Goal: Browse casually: Explore the website without a specific task or goal

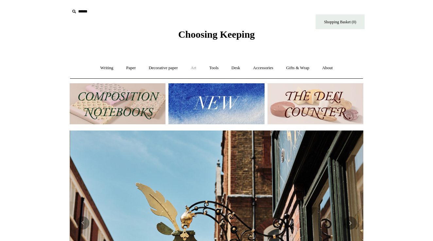
scroll to position [0, 294]
click at [194, 68] on link "Art +" at bounding box center [193, 67] width 17 height 17
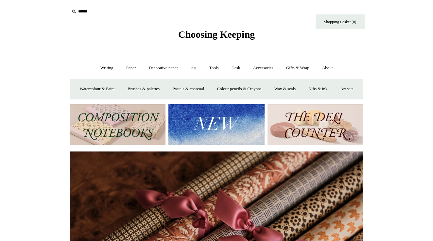
scroll to position [0, 588]
click at [115, 86] on link "Watercolour & Paint" at bounding box center [97, 88] width 47 height 17
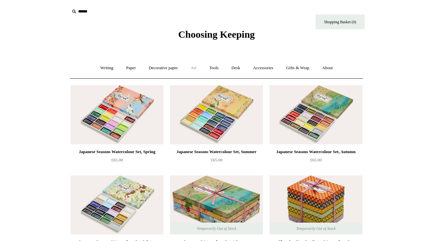
click at [198, 68] on link "Art +" at bounding box center [193, 67] width 17 height 17
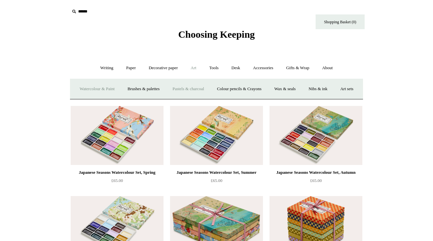
click at [190, 88] on link "Pastels & charcoal" at bounding box center [189, 88] width 44 height 17
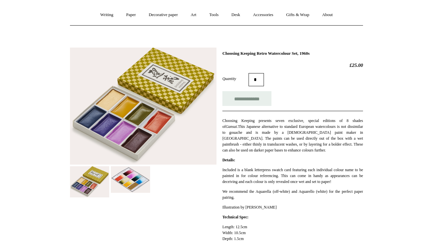
scroll to position [53, 0]
click at [251, 100] on input "**********" at bounding box center [247, 98] width 49 height 15
type input "**********"
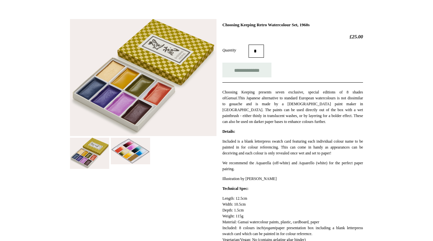
scroll to position [91, 0]
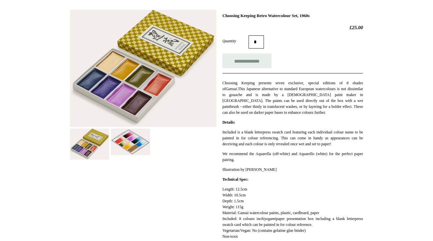
click at [131, 147] on img at bounding box center [130, 141] width 39 height 27
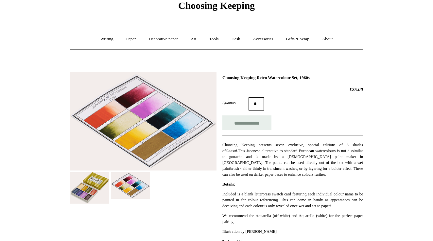
scroll to position [28, 0]
click at [89, 185] on img at bounding box center [89, 187] width 39 height 31
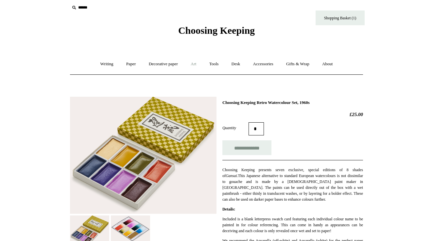
scroll to position [3, 0]
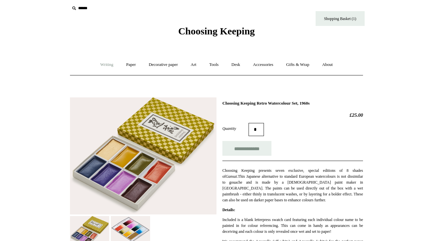
click at [108, 64] on link "Writing +" at bounding box center [107, 64] width 25 height 17
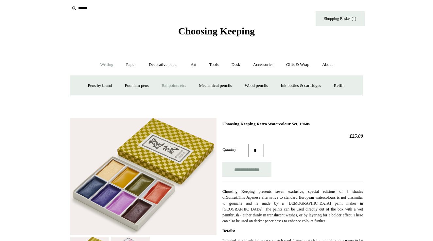
click at [166, 85] on link "Ballpoints etc. +" at bounding box center [174, 85] width 36 height 17
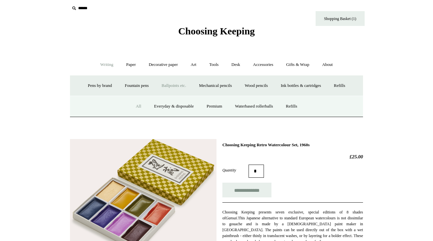
click at [135, 105] on link "All" at bounding box center [138, 106] width 17 height 17
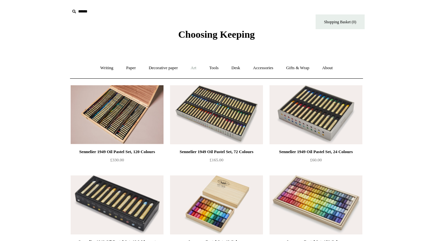
click at [194, 70] on link "Art +" at bounding box center [193, 67] width 17 height 17
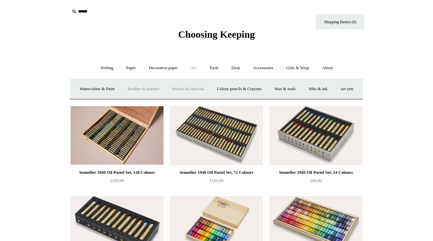
click at [163, 85] on link "Brushes & palettes" at bounding box center [144, 88] width 44 height 17
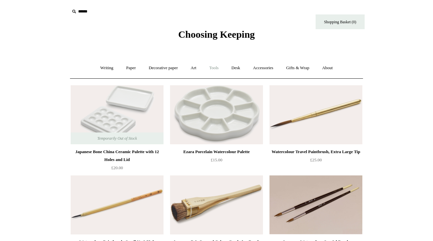
click at [216, 70] on link "Tools +" at bounding box center [214, 67] width 21 height 17
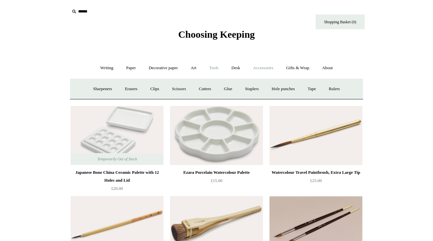
click at [261, 68] on link "Accessories +" at bounding box center [263, 67] width 32 height 17
click at [113, 90] on link "Personal Accessories +" at bounding box center [104, 88] width 47 height 17
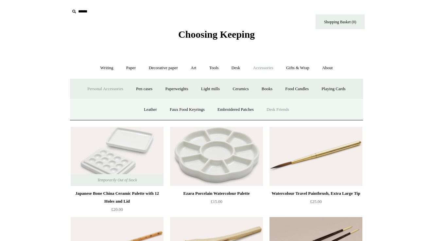
click at [281, 111] on link "Desk Friends" at bounding box center [278, 109] width 34 height 17
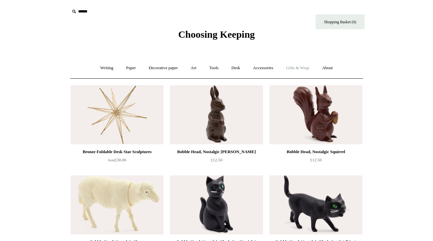
click at [298, 66] on link "Gifts & Wrap +" at bounding box center [297, 67] width 35 height 17
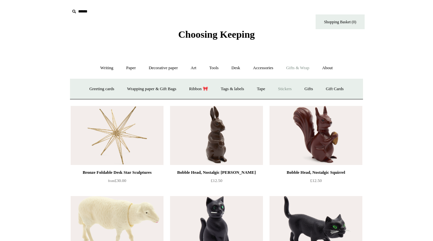
click at [291, 89] on link "Stickers" at bounding box center [285, 88] width 26 height 17
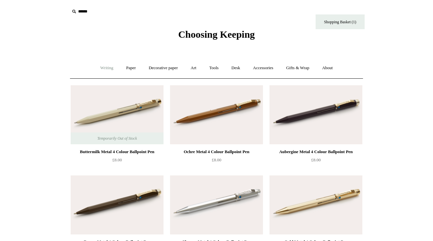
click at [102, 69] on link "Writing +" at bounding box center [107, 67] width 25 height 17
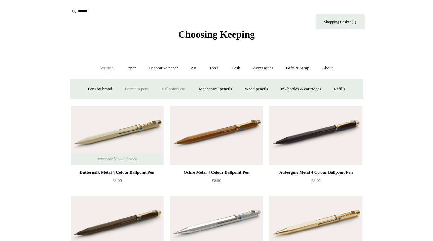
click at [126, 90] on link "Fountain pens +" at bounding box center [137, 88] width 36 height 17
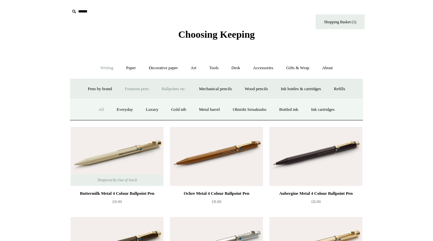
click at [97, 109] on link "All" at bounding box center [101, 109] width 17 height 17
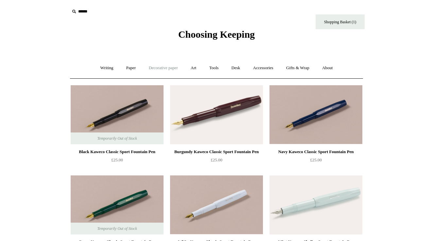
click at [170, 68] on link "Decorative paper +" at bounding box center [163, 67] width 41 height 17
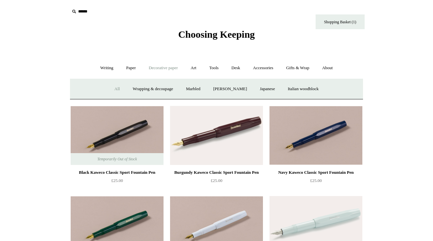
click at [113, 88] on link "All" at bounding box center [117, 88] width 17 height 17
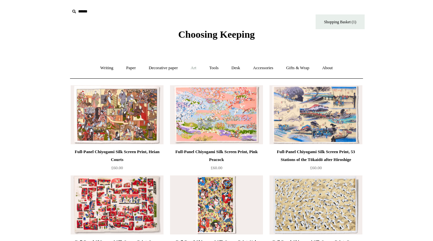
click at [196, 66] on link "Art +" at bounding box center [193, 67] width 17 height 17
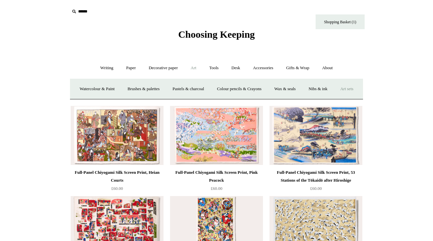
click at [334, 98] on link "Art sets" at bounding box center [346, 88] width 25 height 17
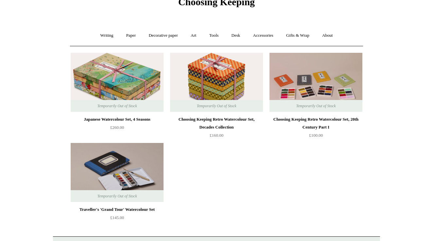
scroll to position [33, 0]
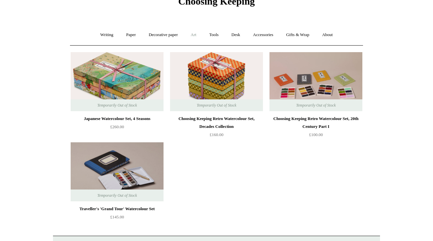
click at [187, 33] on link "Art +" at bounding box center [193, 34] width 17 height 17
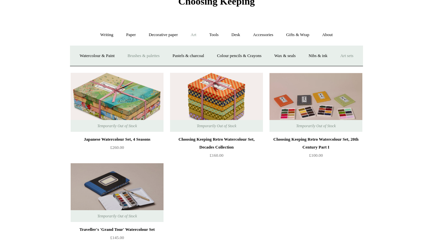
click at [162, 54] on link "Brushes & palettes" at bounding box center [144, 55] width 44 height 17
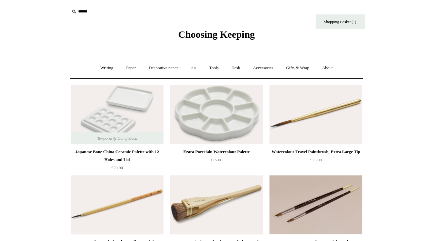
click at [196, 67] on link "Art +" at bounding box center [193, 67] width 17 height 17
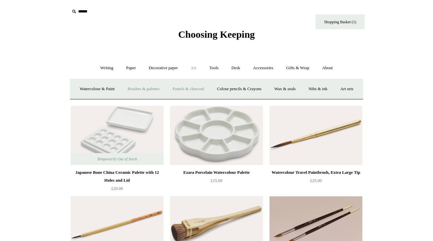
click at [201, 85] on link "Pastels & charcoal" at bounding box center [189, 88] width 44 height 17
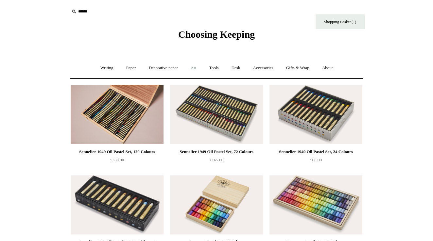
click at [197, 68] on link "Art +" at bounding box center [193, 67] width 17 height 17
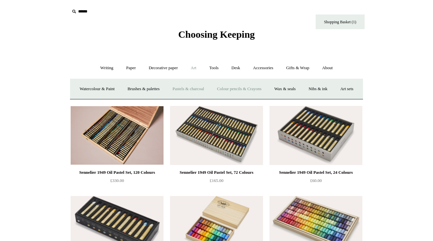
click at [264, 87] on link "Colour pencils & Crayons" at bounding box center [239, 88] width 56 height 17
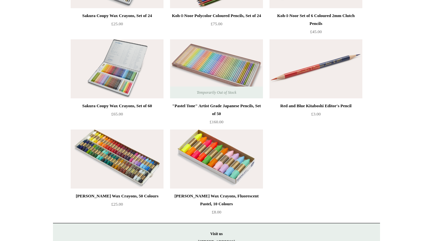
scroll to position [225, 0]
click at [211, 159] on img at bounding box center [216, 159] width 93 height 59
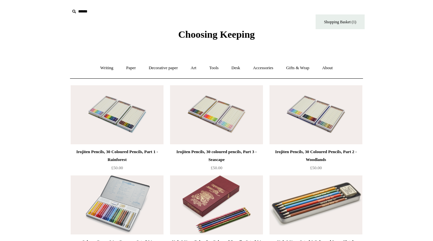
scroll to position [0, 0]
click at [196, 64] on link "Art +" at bounding box center [193, 67] width 17 height 17
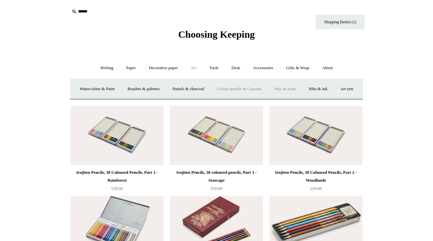
click at [302, 88] on link "Wax & seals" at bounding box center [285, 88] width 33 height 17
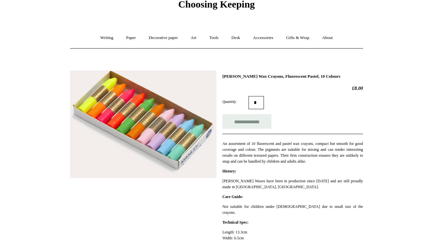
scroll to position [53, 0]
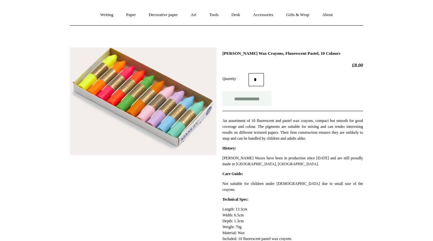
click at [244, 103] on input "**********" at bounding box center [247, 98] width 49 height 15
type input "**********"
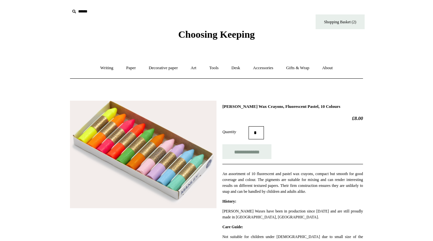
scroll to position [0, 0]
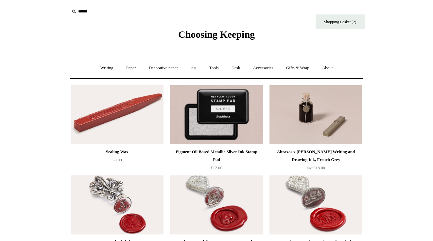
click at [197, 70] on link "Art +" at bounding box center [193, 67] width 17 height 17
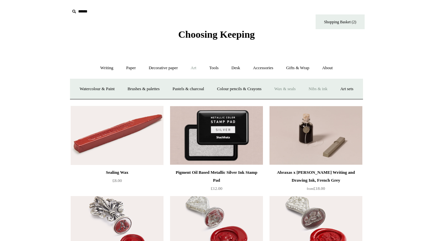
click at [333, 90] on link "Nibs & ink" at bounding box center [318, 88] width 31 height 17
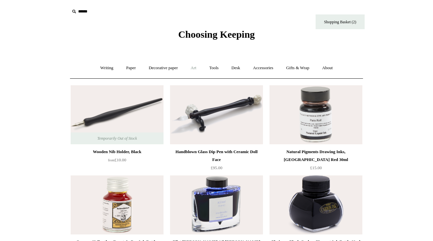
click at [194, 66] on link "Art +" at bounding box center [193, 67] width 17 height 17
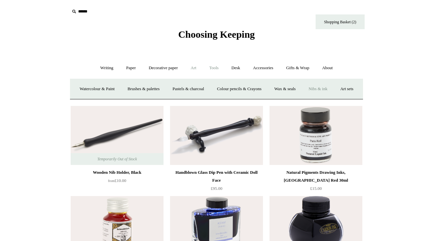
click at [218, 69] on link "Tools +" at bounding box center [214, 67] width 21 height 17
click at [98, 88] on link "Sharpeners" at bounding box center [102, 88] width 31 height 17
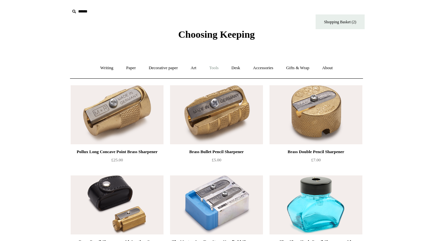
click at [219, 65] on link "Tools +" at bounding box center [214, 67] width 21 height 17
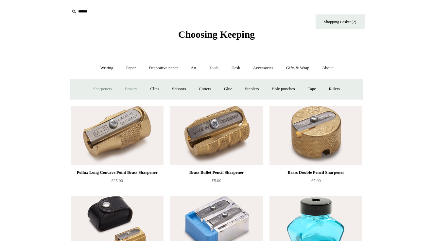
click at [130, 87] on link "Erasers" at bounding box center [131, 88] width 24 height 17
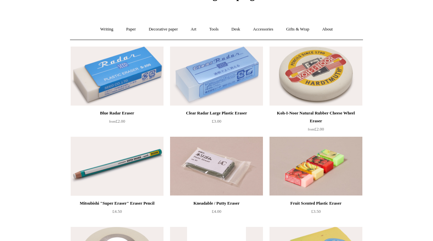
scroll to position [29, 0]
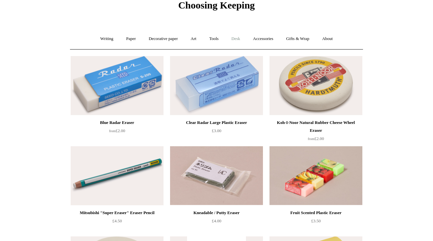
click at [238, 39] on link "Desk +" at bounding box center [236, 38] width 21 height 17
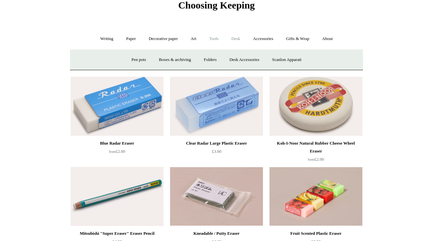
click at [221, 39] on link "Tools +" at bounding box center [214, 38] width 21 height 17
click at [156, 60] on link "Clips +" at bounding box center [154, 59] width 21 height 17
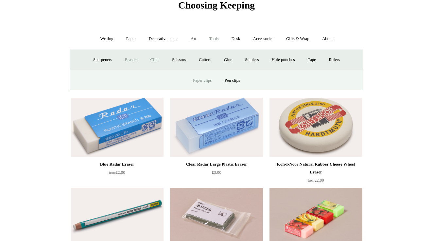
click at [206, 79] on link "Paper clips" at bounding box center [202, 80] width 30 height 17
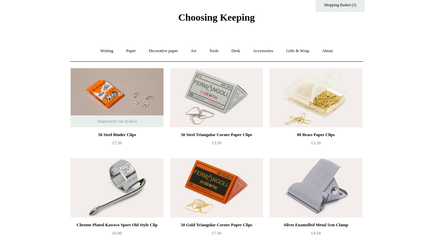
scroll to position [12, 0]
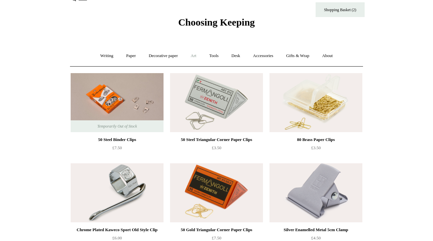
click at [198, 54] on link "Art +" at bounding box center [193, 55] width 17 height 17
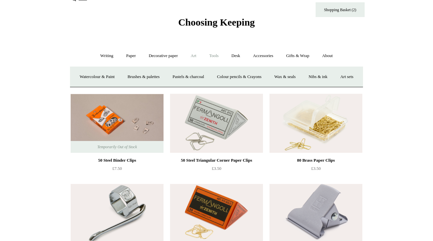
click at [213, 54] on link "Tools +" at bounding box center [214, 55] width 21 height 17
click at [153, 77] on link "Clips +" at bounding box center [154, 76] width 21 height 17
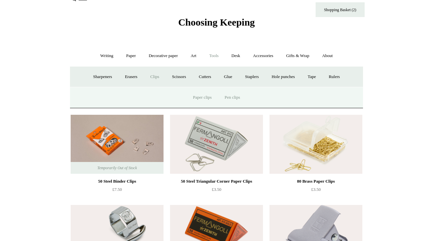
click at [237, 98] on link "Pen clips" at bounding box center [232, 97] width 27 height 17
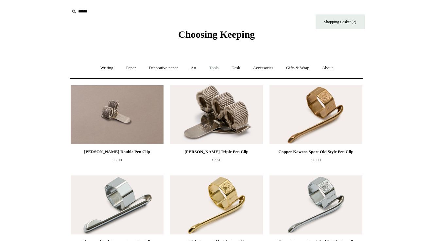
click at [210, 69] on link "Tools +" at bounding box center [214, 67] width 21 height 17
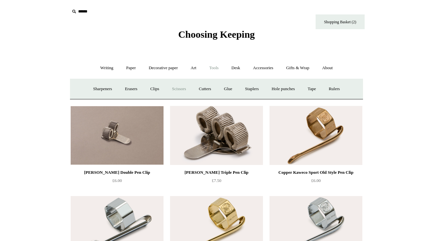
click at [177, 89] on link "Scissors" at bounding box center [179, 88] width 26 height 17
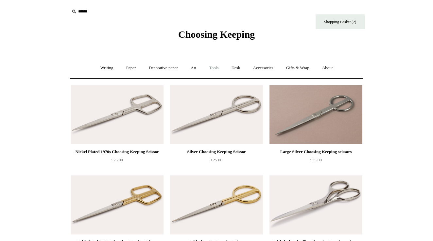
click at [216, 65] on link "Tools +" at bounding box center [214, 67] width 21 height 17
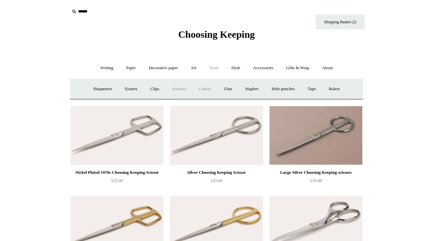
click at [205, 86] on link "Cutters" at bounding box center [205, 88] width 24 height 17
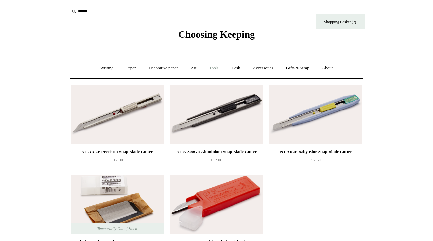
click at [214, 66] on link "Tools +" at bounding box center [214, 67] width 21 height 17
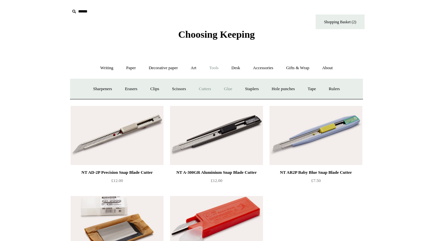
click at [229, 86] on link "Glue" at bounding box center [228, 88] width 20 height 17
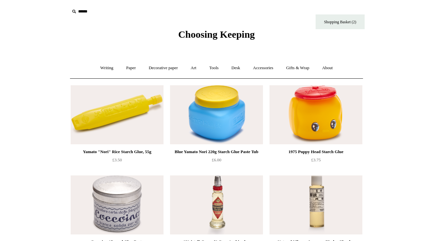
click at [317, 137] on img at bounding box center [316, 114] width 93 height 59
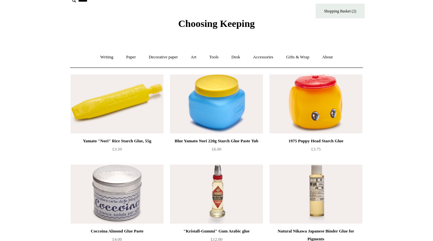
scroll to position [10, 0]
click at [216, 58] on link "Tools +" at bounding box center [214, 57] width 21 height 17
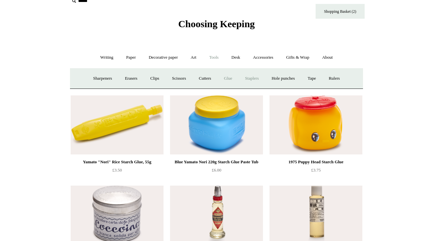
click at [256, 76] on link "Staplers +" at bounding box center [252, 78] width 26 height 17
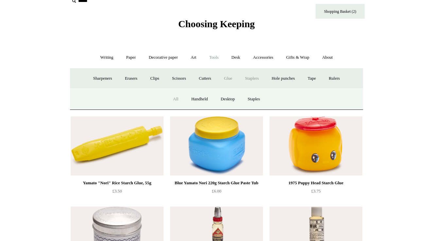
click at [172, 100] on link "All" at bounding box center [175, 98] width 17 height 17
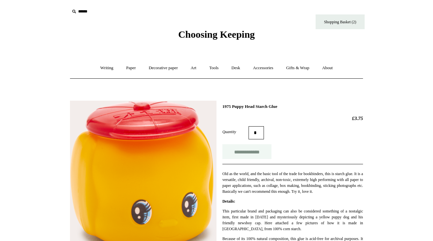
click at [239, 150] on input "**********" at bounding box center [247, 151] width 49 height 15
type input "**********"
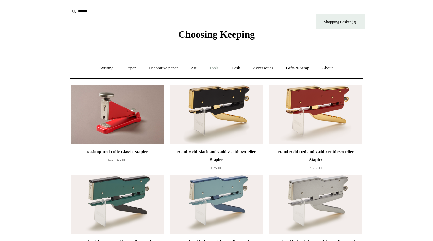
click at [216, 71] on link "Tools +" at bounding box center [214, 67] width 21 height 17
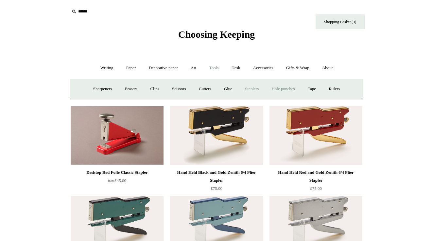
click at [294, 87] on link "Hole punches" at bounding box center [283, 88] width 35 height 17
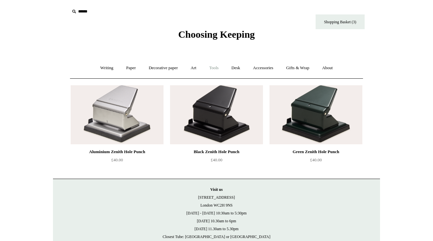
click at [211, 70] on link "Tools +" at bounding box center [214, 67] width 21 height 17
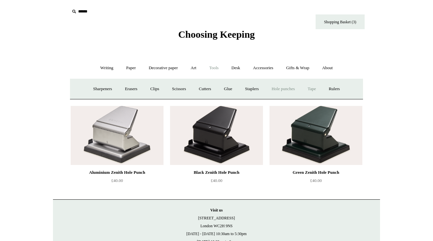
click at [320, 88] on link "Tape +" at bounding box center [312, 88] width 20 height 17
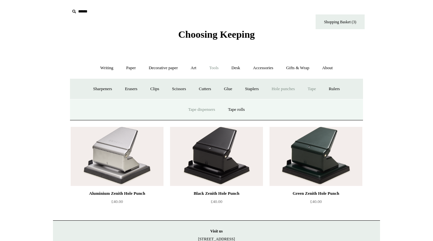
click at [211, 110] on link "Tape dispensers" at bounding box center [201, 109] width 39 height 17
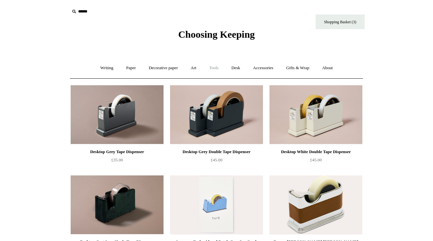
click at [216, 66] on link "Tools +" at bounding box center [214, 67] width 21 height 17
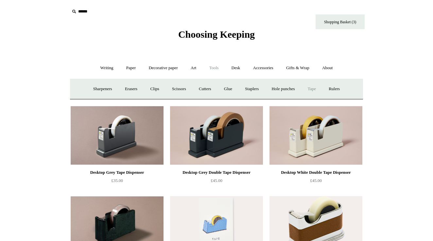
click at [322, 87] on link "Tape +" at bounding box center [312, 88] width 20 height 17
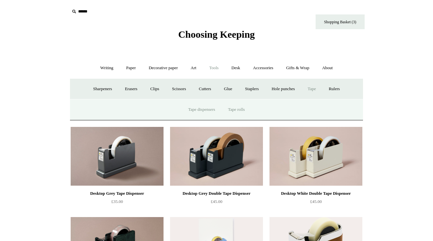
click at [235, 110] on link "Tape rolls" at bounding box center [236, 109] width 28 height 17
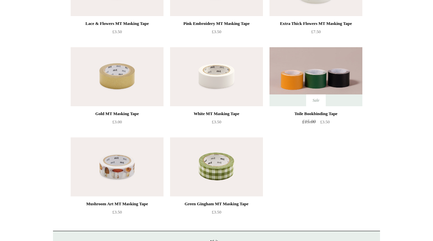
scroll to position [255, 0]
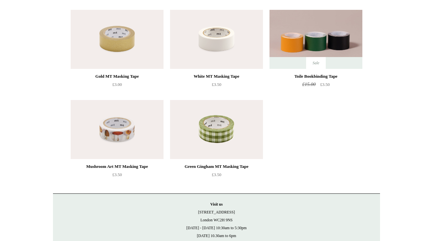
click at [242, 137] on img at bounding box center [216, 129] width 93 height 59
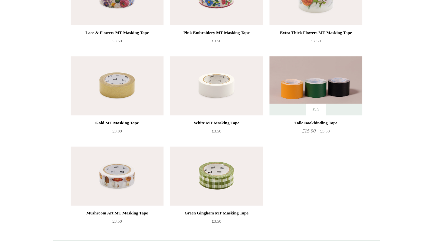
scroll to position [227, 0]
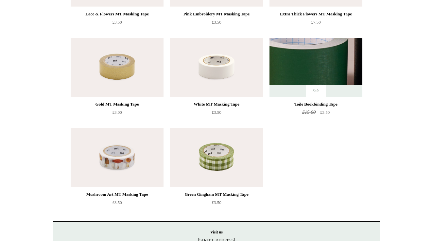
click at [315, 68] on img at bounding box center [316, 67] width 93 height 59
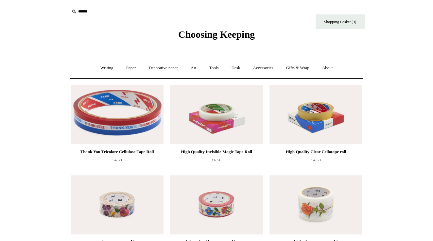
scroll to position [0, 0]
click at [213, 65] on link "Tools +" at bounding box center [214, 67] width 21 height 17
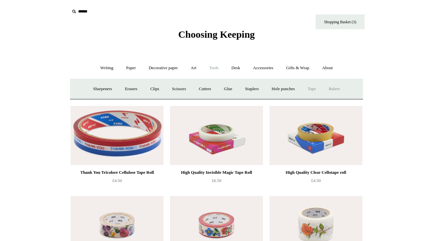
click at [342, 89] on link "Rulers" at bounding box center [334, 88] width 23 height 17
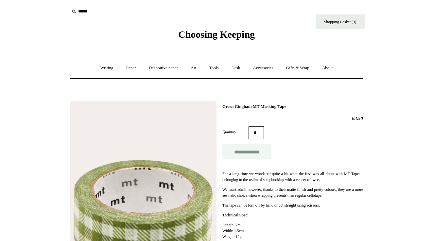
click at [242, 149] on input "**********" at bounding box center [247, 151] width 49 height 15
type input "**********"
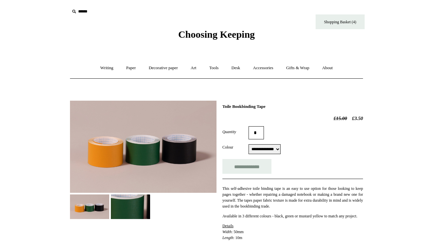
scroll to position [56, 0]
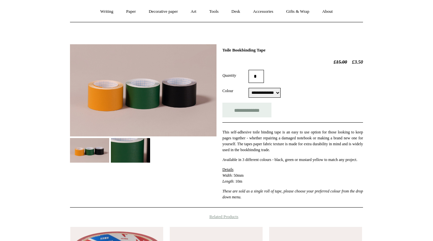
select select "*****"
click at [249, 106] on input "**********" at bounding box center [247, 109] width 49 height 15
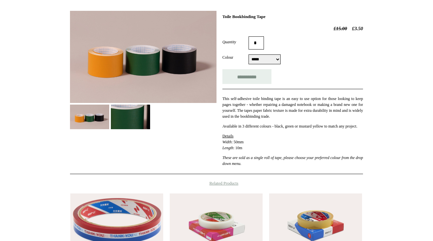
scroll to position [92, 0]
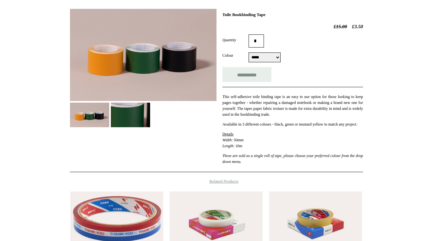
type input "**********"
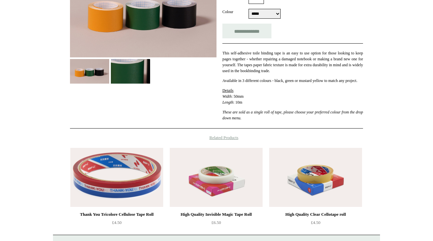
scroll to position [140, 0]
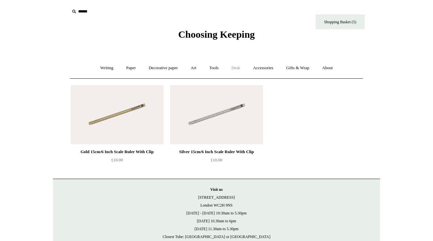
click at [235, 69] on link "Desk +" at bounding box center [236, 67] width 21 height 17
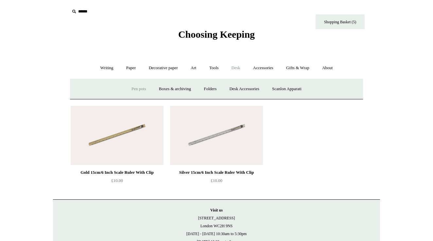
click at [140, 84] on link "Pen pots" at bounding box center [139, 88] width 26 height 17
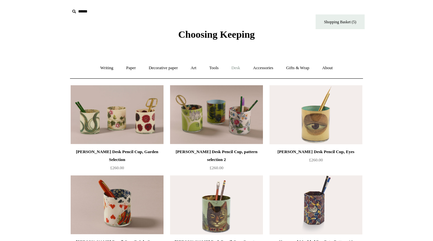
click at [237, 68] on link "Desk +" at bounding box center [236, 67] width 21 height 17
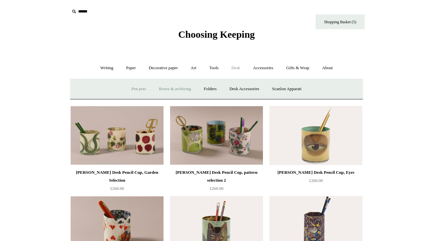
click at [176, 90] on link "Boxes & archiving" at bounding box center [175, 88] width 44 height 17
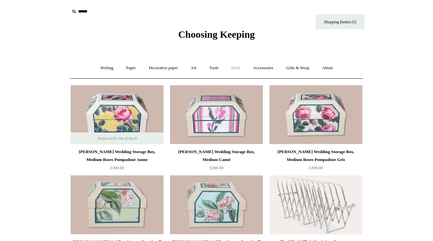
click at [242, 67] on link "Desk +" at bounding box center [236, 67] width 21 height 17
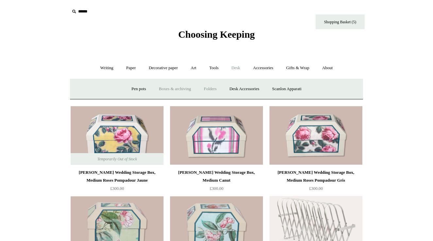
click at [215, 88] on link "Folders" at bounding box center [210, 88] width 25 height 17
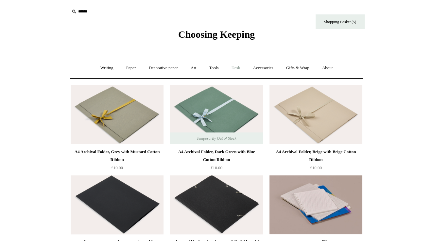
click at [241, 66] on link "Desk +" at bounding box center [236, 67] width 21 height 17
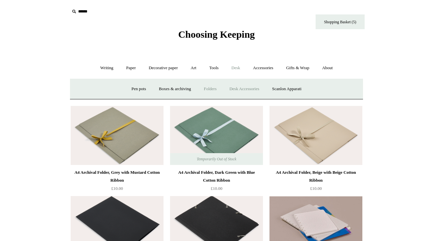
click at [247, 89] on link "Desk Accessories" at bounding box center [245, 88] width 42 height 17
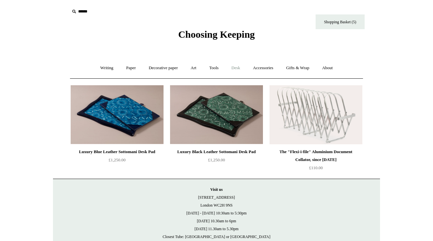
click at [243, 66] on link "Desk +" at bounding box center [236, 67] width 21 height 17
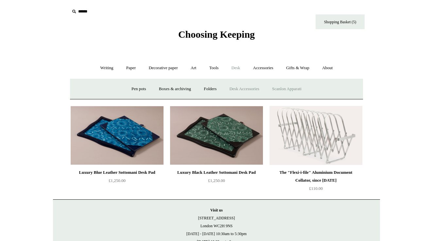
click at [301, 87] on link "Scanlon Apparati" at bounding box center [286, 88] width 41 height 17
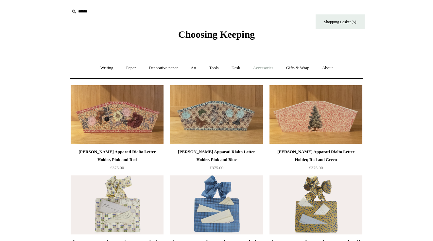
click at [268, 68] on link "Accessories +" at bounding box center [263, 67] width 32 height 17
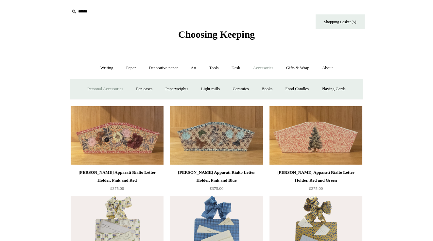
click at [102, 90] on link "Personal Accessories +" at bounding box center [104, 88] width 47 height 17
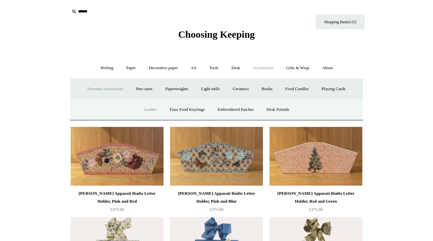
click at [146, 108] on link "Leather" at bounding box center [150, 109] width 25 height 17
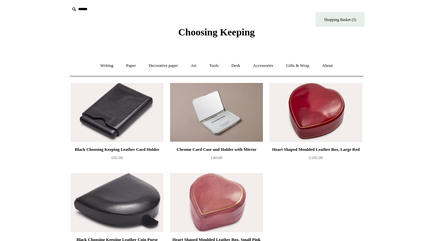
scroll to position [2, 0]
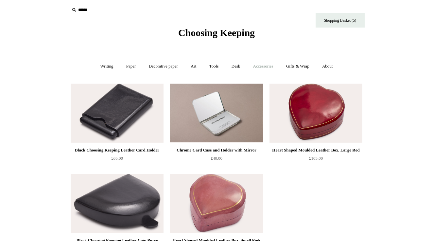
click at [264, 64] on link "Accessories +" at bounding box center [263, 66] width 32 height 17
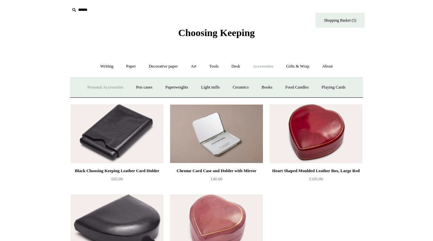
click at [93, 88] on link "Personal Accessories +" at bounding box center [104, 87] width 47 height 17
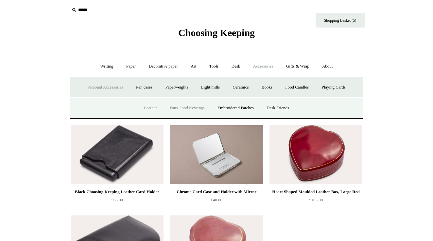
click at [177, 106] on link "Faux Food Keyrings" at bounding box center [187, 107] width 47 height 17
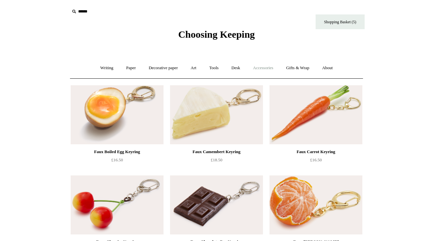
click at [262, 67] on link "Accessories +" at bounding box center [263, 67] width 32 height 17
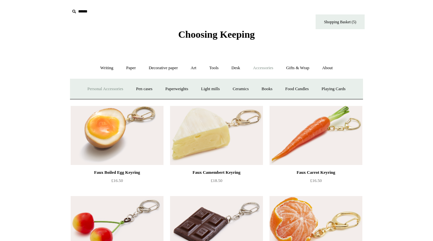
click at [107, 85] on link "Personal Accessories +" at bounding box center [104, 88] width 47 height 17
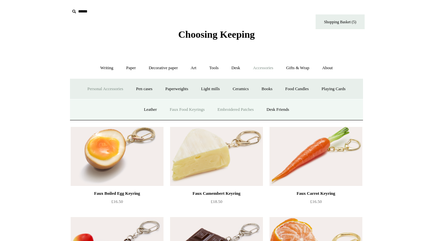
click at [252, 110] on link "Embroidered Patches" at bounding box center [236, 109] width 48 height 17
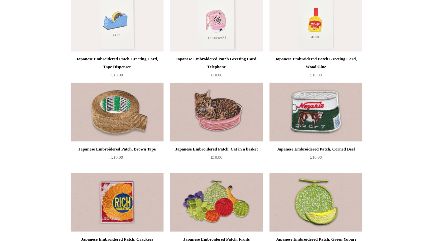
scroll to position [654, 0]
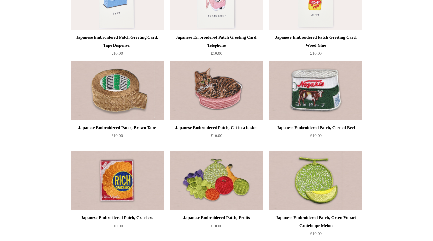
click at [218, 107] on img at bounding box center [216, 90] width 93 height 59
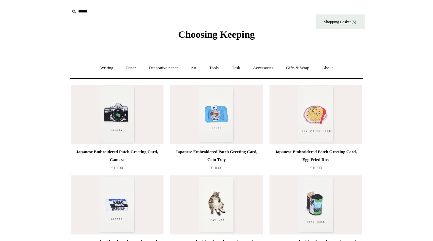
scroll to position [0, 0]
click at [262, 71] on link "Accessories +" at bounding box center [263, 67] width 32 height 17
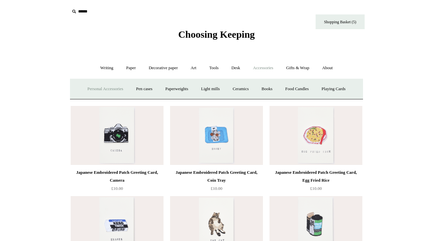
click at [101, 87] on link "Personal Accessories +" at bounding box center [104, 88] width 47 height 17
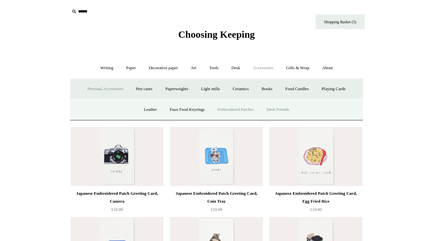
click at [283, 109] on link "Desk Friends" at bounding box center [278, 109] width 34 height 17
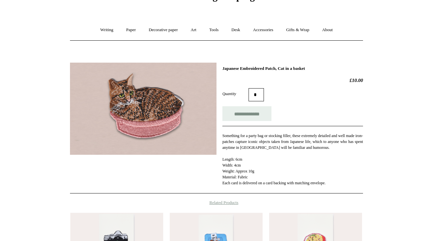
scroll to position [35, 0]
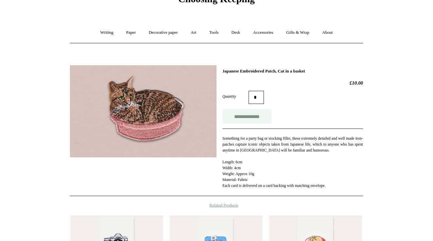
click at [246, 120] on input "**********" at bounding box center [247, 116] width 49 height 15
type input "**********"
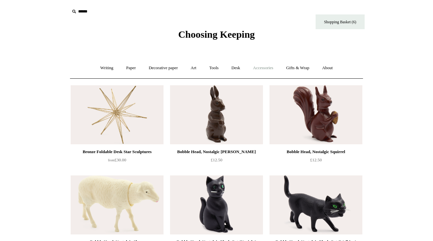
click at [266, 66] on link "Accessories +" at bounding box center [263, 67] width 32 height 17
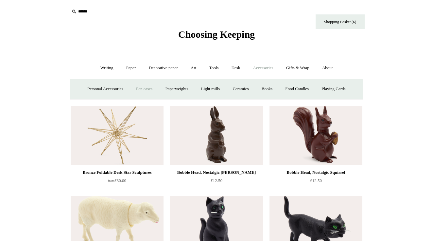
click at [135, 91] on link "Pen cases" at bounding box center [144, 88] width 28 height 17
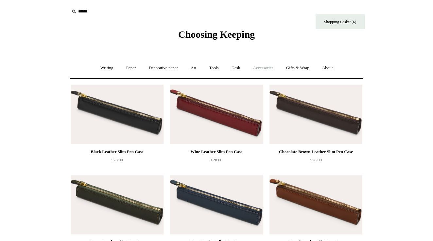
click at [263, 67] on link "Accessories +" at bounding box center [263, 67] width 32 height 17
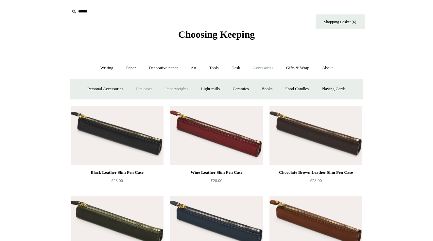
click at [179, 89] on link "Paperweights +" at bounding box center [176, 88] width 35 height 17
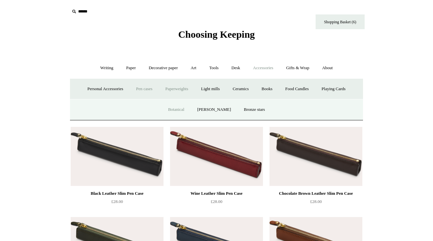
click at [177, 109] on link "Botanical" at bounding box center [176, 109] width 28 height 17
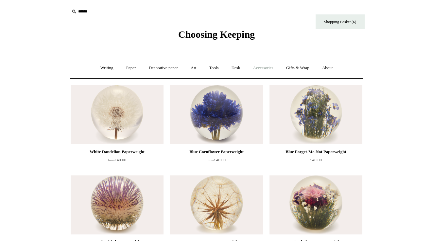
click at [265, 64] on link "Accessories +" at bounding box center [263, 67] width 32 height 17
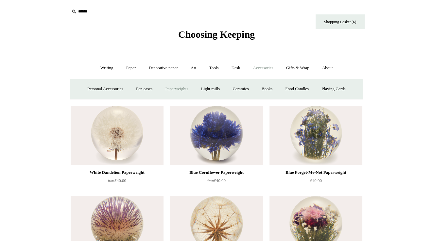
click at [166, 90] on link "Paperweights +" at bounding box center [176, 88] width 35 height 17
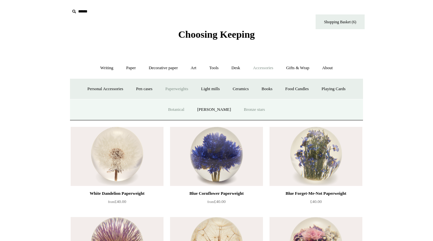
click at [259, 112] on link "Bronze stars" at bounding box center [254, 109] width 33 height 17
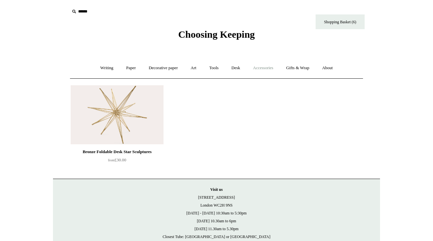
click at [266, 72] on link "Accessories +" at bounding box center [263, 67] width 32 height 17
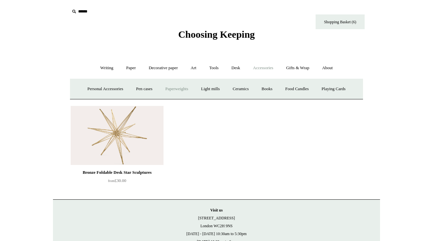
click at [182, 87] on link "Paperweights +" at bounding box center [176, 88] width 35 height 17
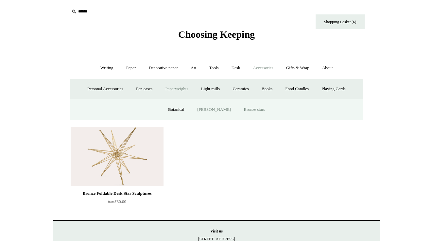
click at [208, 108] on link "[PERSON_NAME]" at bounding box center [213, 109] width 45 height 17
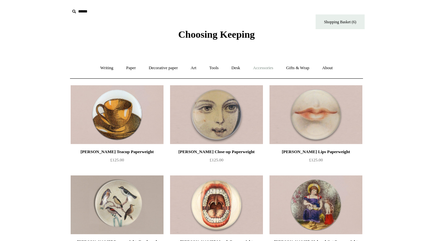
click at [276, 67] on link "Accessories +" at bounding box center [263, 67] width 32 height 17
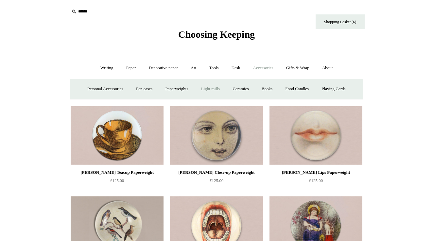
click at [213, 89] on link "Light mills" at bounding box center [210, 88] width 30 height 17
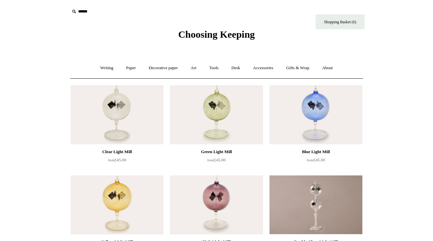
click at [225, 115] on img at bounding box center [216, 114] width 93 height 59
click at [272, 67] on link "Accessories +" at bounding box center [263, 67] width 32 height 17
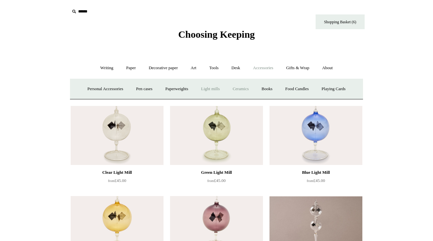
click at [251, 86] on link "Ceramics +" at bounding box center [241, 88] width 28 height 17
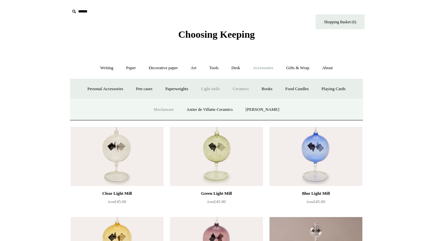
click at [175, 110] on link "Mochaware" at bounding box center [164, 109] width 32 height 17
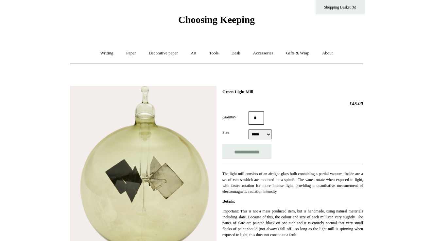
scroll to position [13, 0]
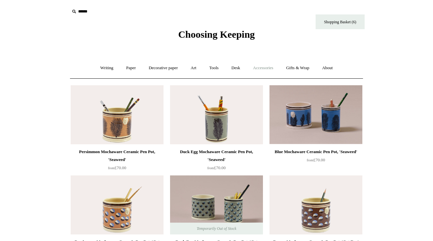
click at [264, 71] on link "Accessories +" at bounding box center [263, 67] width 32 height 17
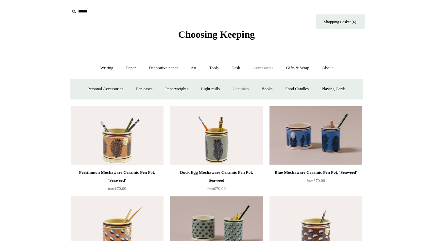
click at [235, 88] on link "Ceramics +" at bounding box center [241, 88] width 28 height 17
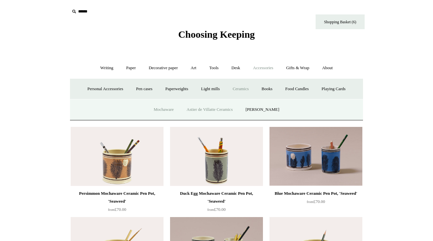
click at [220, 108] on link "Astier de Villatte Ceramics" at bounding box center [210, 109] width 58 height 17
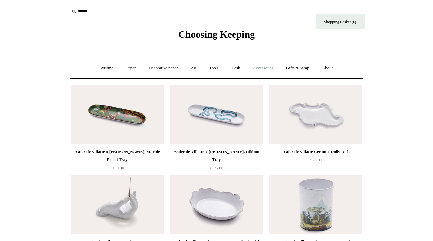
scroll to position [0, 0]
click at [261, 74] on link "Accessories +" at bounding box center [263, 67] width 32 height 17
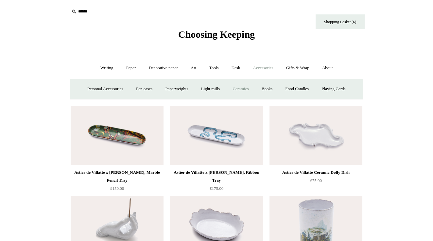
click at [248, 91] on link "Ceramics +" at bounding box center [241, 88] width 28 height 17
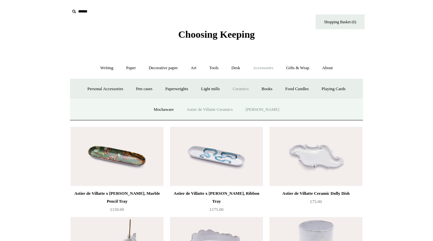
click at [260, 106] on link "[PERSON_NAME]" at bounding box center [262, 109] width 45 height 17
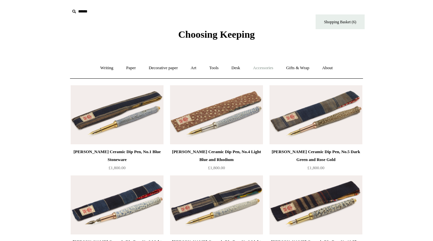
click at [270, 70] on link "Accessories +" at bounding box center [263, 67] width 32 height 17
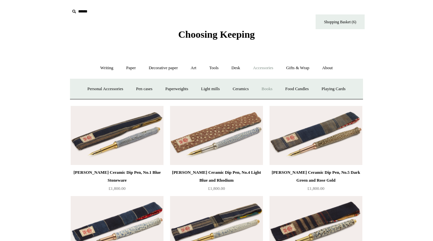
click at [276, 87] on link "Books" at bounding box center [267, 88] width 23 height 17
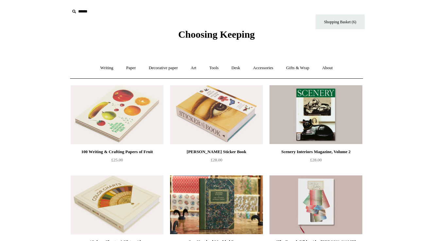
click at [99, 130] on img at bounding box center [117, 114] width 93 height 59
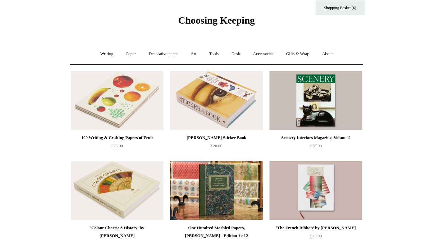
scroll to position [10, 0]
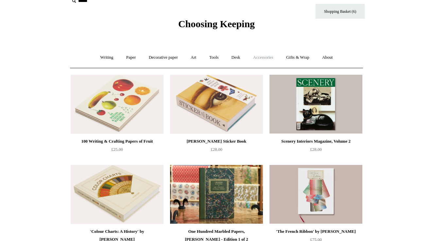
click at [258, 61] on link "Accessories +" at bounding box center [263, 57] width 32 height 17
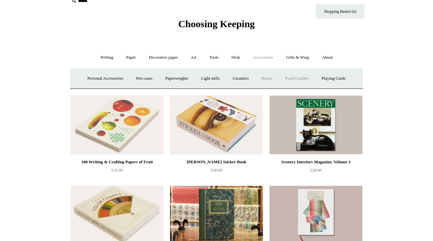
click at [294, 83] on link "Food Candles" at bounding box center [296, 78] width 35 height 17
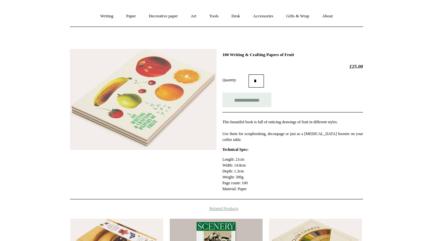
scroll to position [57, 0]
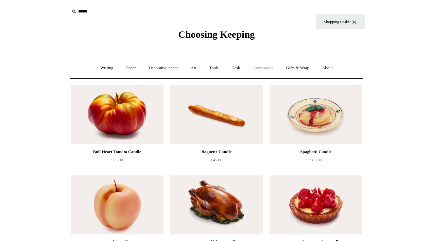
click at [279, 66] on link "Accessories +" at bounding box center [263, 67] width 32 height 17
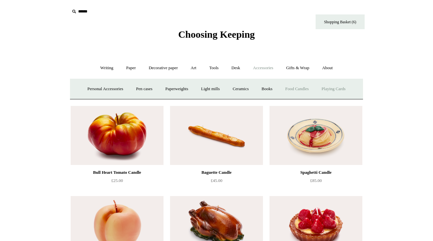
click at [330, 90] on link "Playing Cards" at bounding box center [334, 88] width 36 height 17
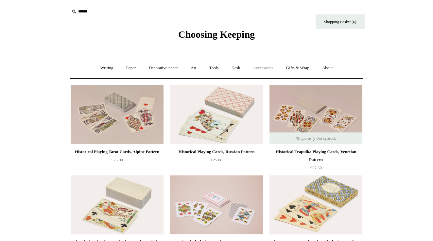
click at [279, 65] on link "Accessories +" at bounding box center [263, 67] width 32 height 17
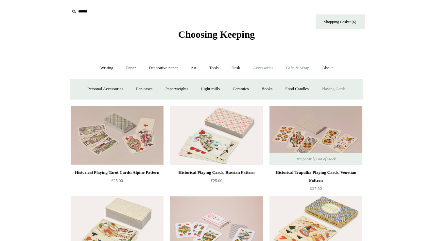
click at [293, 69] on link "Gifts & Wrap +" at bounding box center [297, 67] width 35 height 17
click at [104, 88] on link "Greeting cards +" at bounding box center [101, 88] width 37 height 17
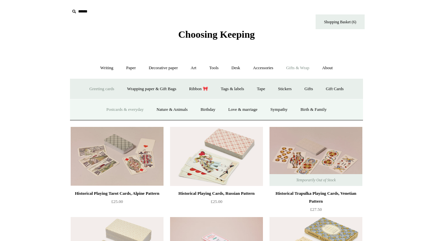
click at [128, 111] on link "Postcards & everyday" at bounding box center [124, 109] width 49 height 17
